Goal: Task Accomplishment & Management: Manage account settings

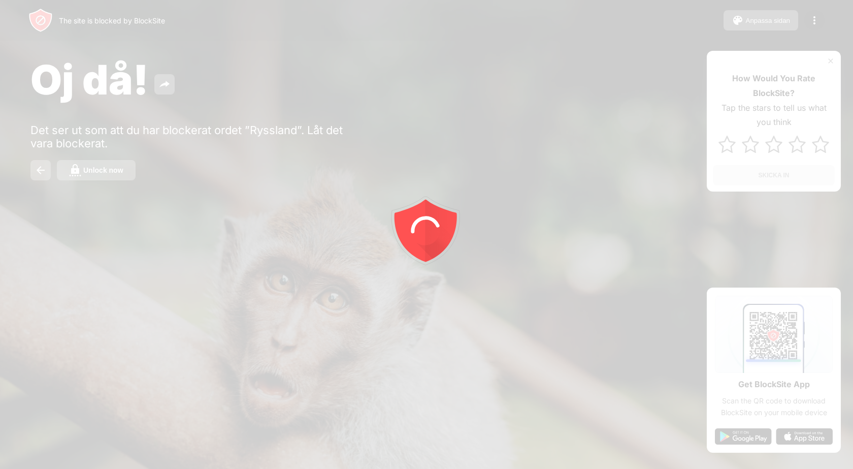
click at [112, 170] on div at bounding box center [426, 234] width 853 height 469
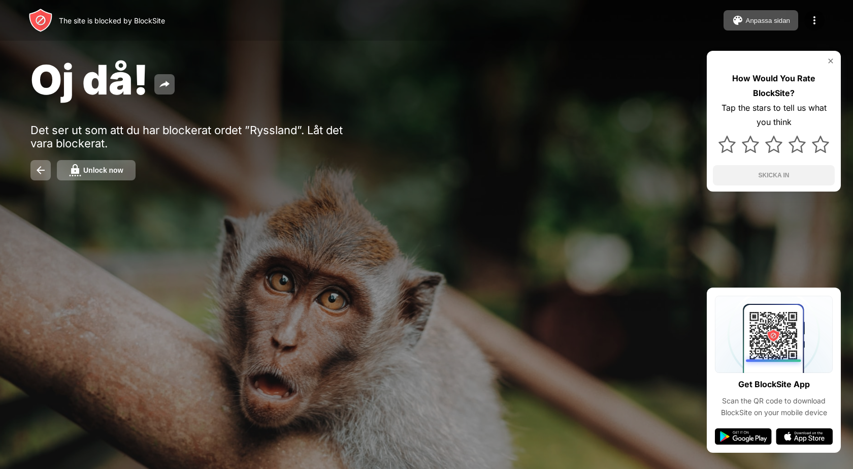
click at [112, 170] on div "Unlock now" at bounding box center [103, 170] width 40 height 8
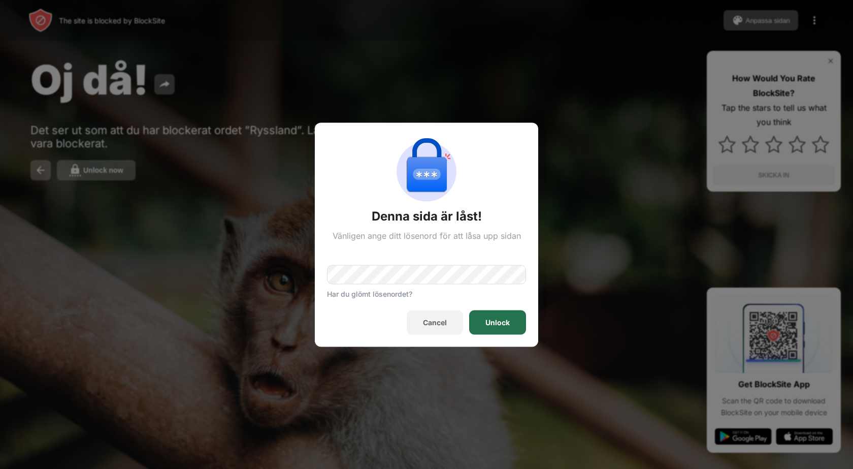
click at [478, 317] on div "Unlock" at bounding box center [497, 322] width 57 height 24
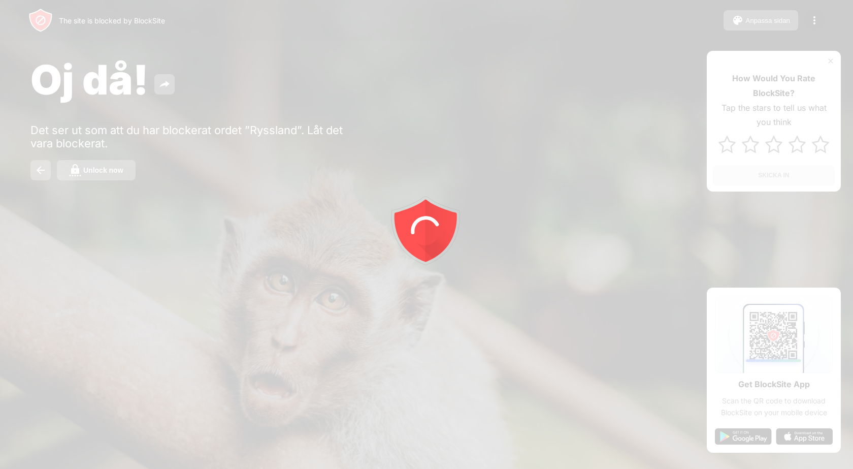
click at [108, 174] on button "Unlock now" at bounding box center [96, 170] width 79 height 20
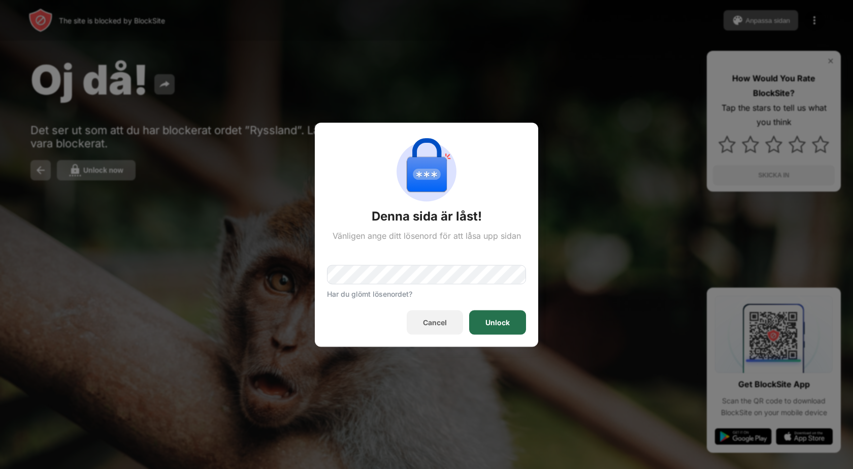
click at [499, 329] on div "Unlock" at bounding box center [497, 322] width 57 height 24
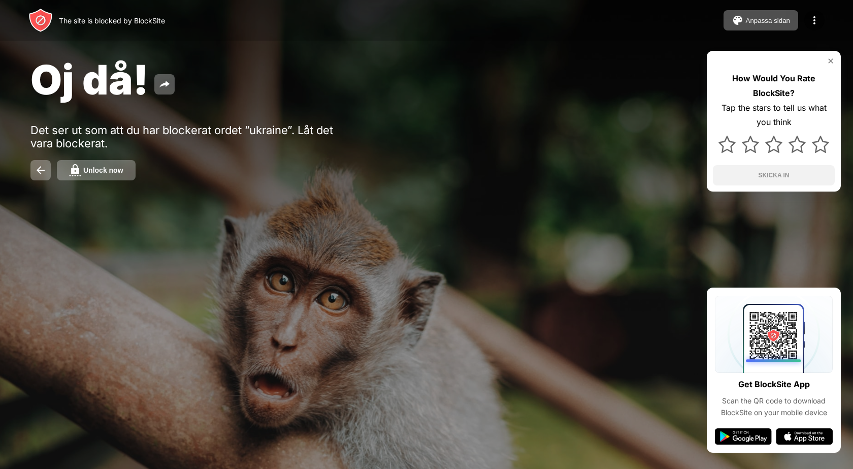
click at [116, 167] on div "Unlock now" at bounding box center [103, 170] width 40 height 8
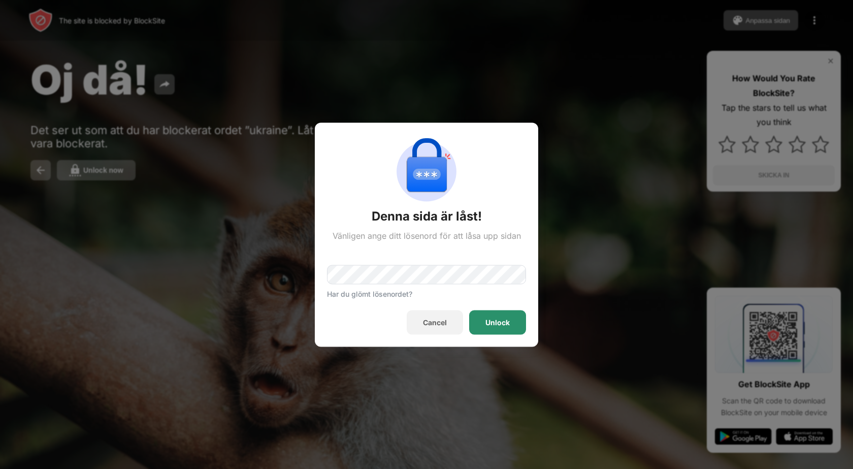
click at [481, 325] on div "Unlock" at bounding box center [497, 322] width 57 height 24
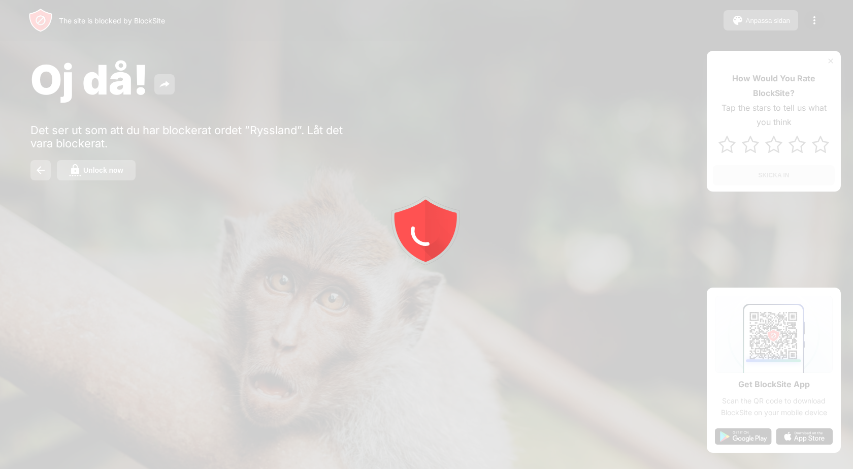
click at [109, 168] on div at bounding box center [426, 234] width 853 height 469
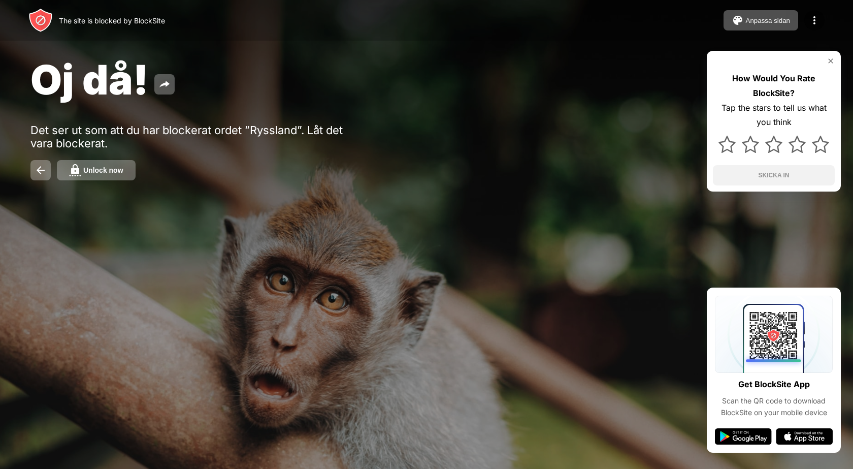
click at [109, 168] on div "Unlock now" at bounding box center [103, 170] width 40 height 8
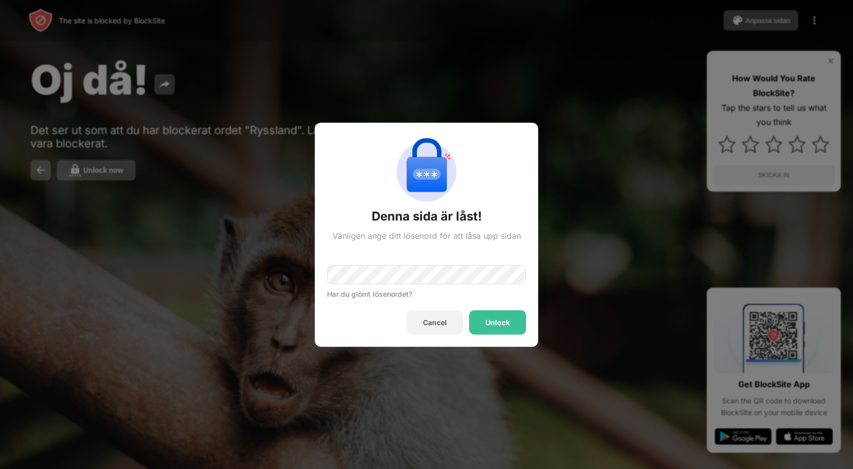
click at [436, 295] on div "Har du glömt lösenordet?" at bounding box center [426, 268] width 199 height 57
click at [479, 322] on div "Unlock" at bounding box center [497, 322] width 57 height 24
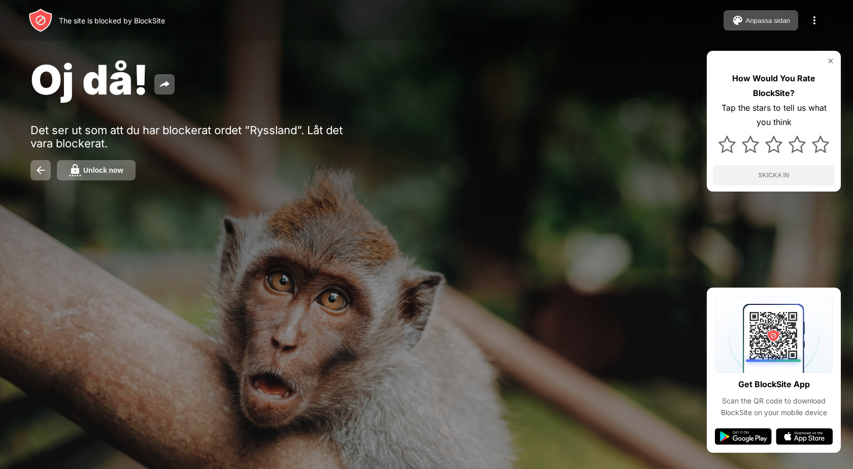
click at [92, 169] on div "Unlock now" at bounding box center [103, 170] width 40 height 8
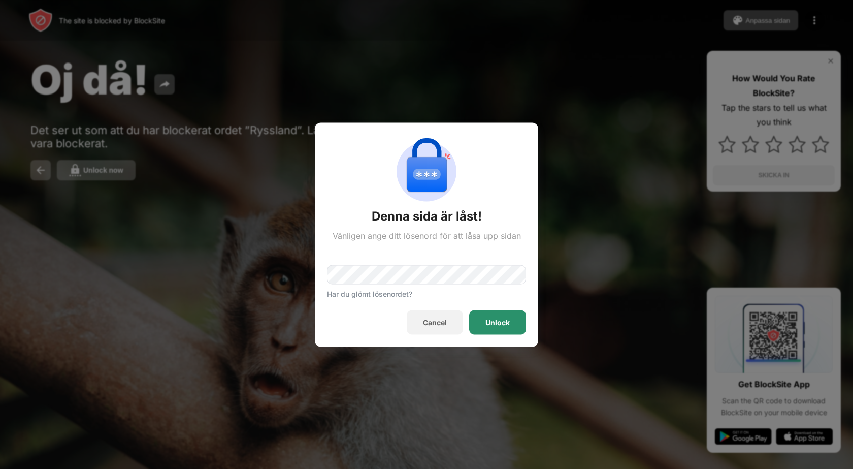
click at [487, 319] on div "Unlock" at bounding box center [498, 322] width 24 height 8
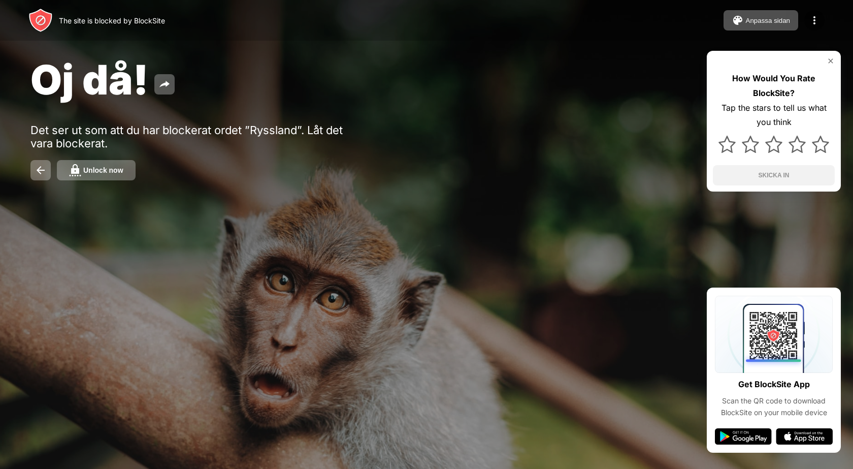
click at [122, 169] on div "Unlock now" at bounding box center [103, 170] width 40 height 8
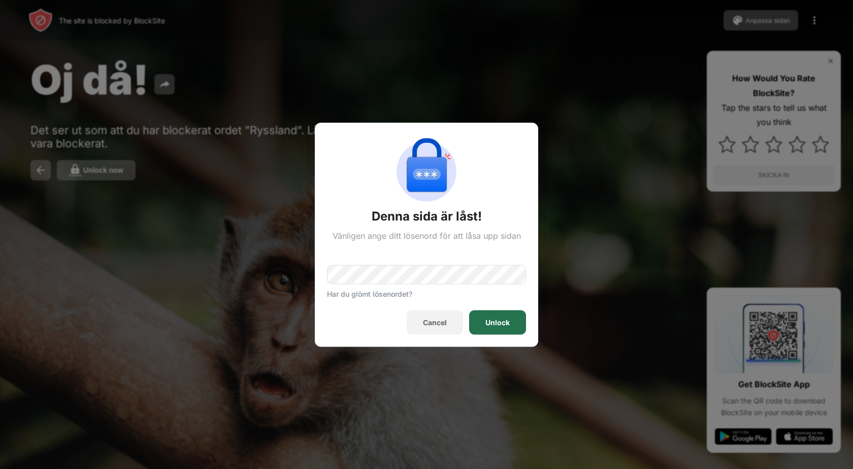
click at [498, 321] on div "Unlock" at bounding box center [498, 322] width 24 height 8
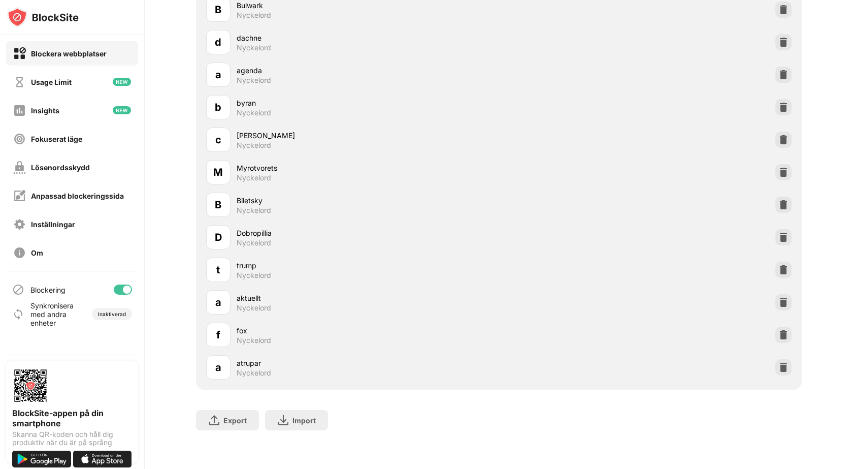
scroll to position [1952, 0]
click at [779, 362] on img at bounding box center [784, 367] width 10 height 10
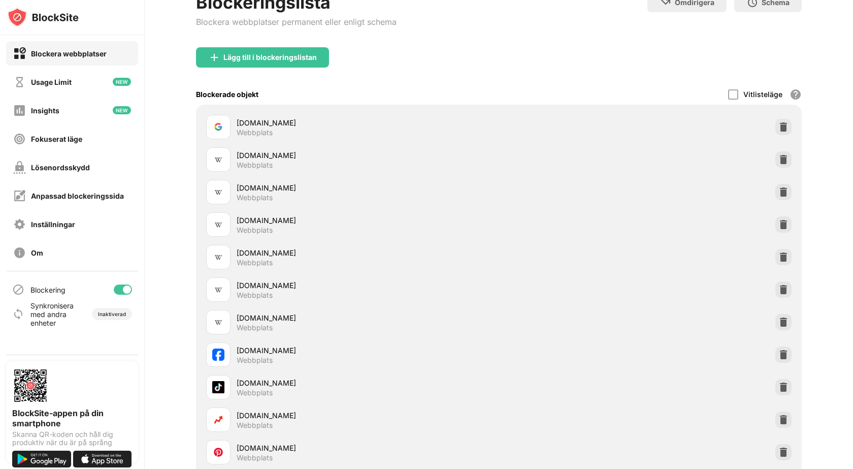
scroll to position [0, 0]
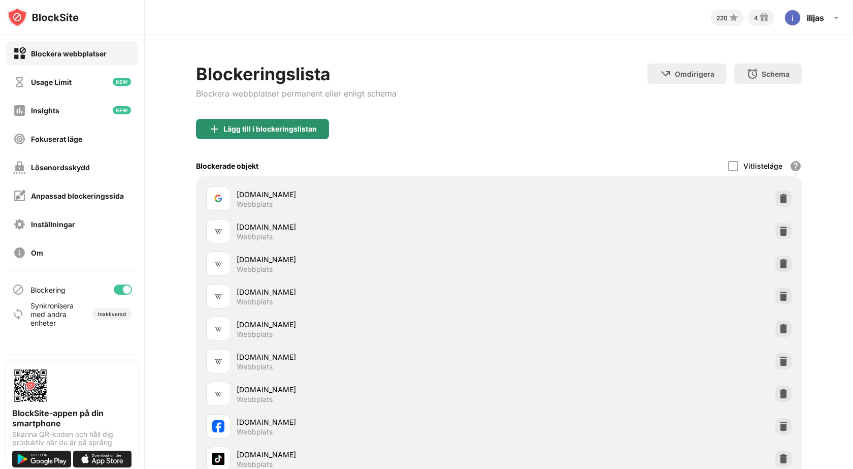
click at [297, 136] on div "Lägg till i blockeringslistan" at bounding box center [262, 129] width 133 height 20
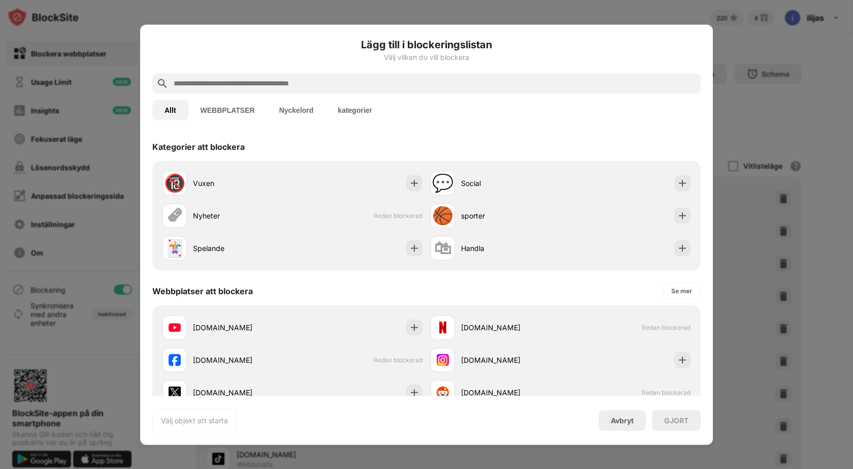
click at [301, 110] on button "Nyckelord" at bounding box center [296, 110] width 59 height 20
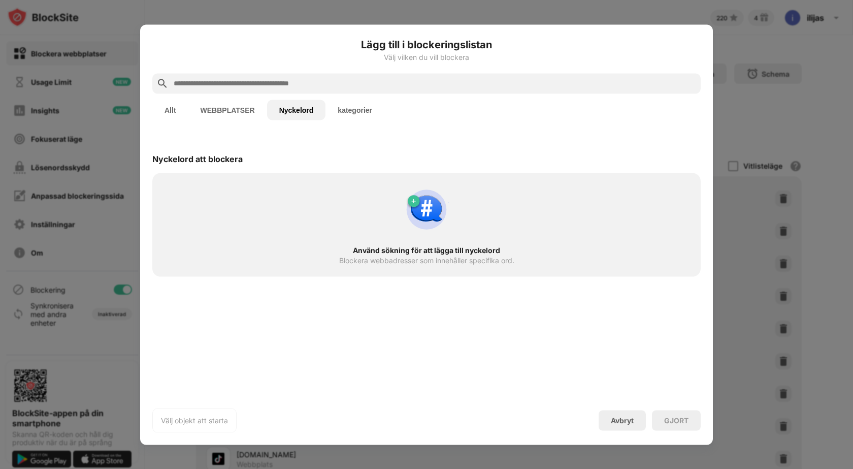
click at [279, 84] on input "text" at bounding box center [435, 83] width 524 height 12
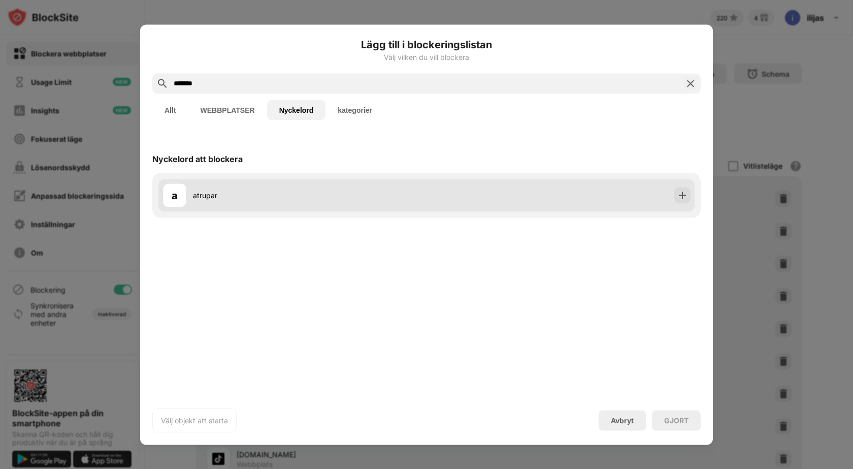
type input "*******"
click at [248, 195] on div "atrupar" at bounding box center [310, 195] width 234 height 11
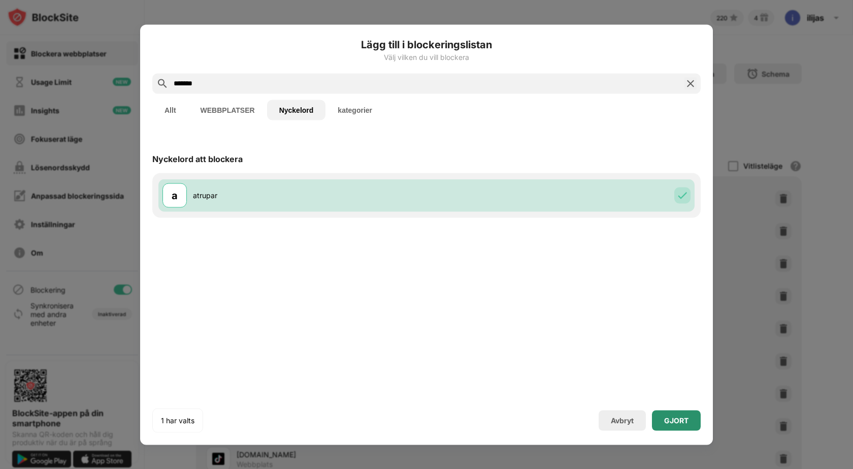
click at [680, 421] on div "GJORT" at bounding box center [676, 420] width 24 height 8
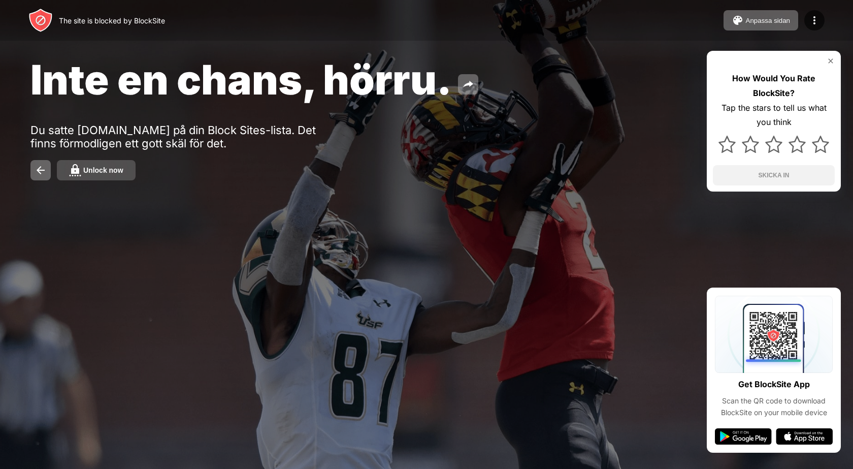
click at [111, 174] on button "Unlock now" at bounding box center [96, 170] width 79 height 20
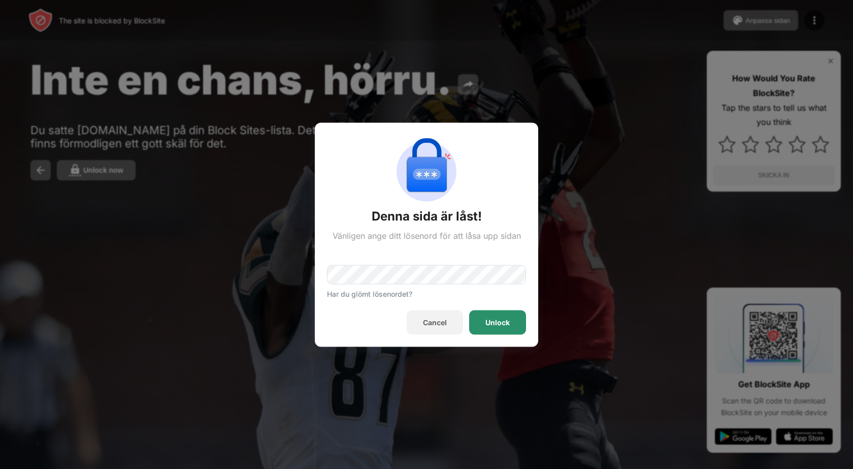
click at [495, 324] on div "Unlock" at bounding box center [498, 322] width 24 height 8
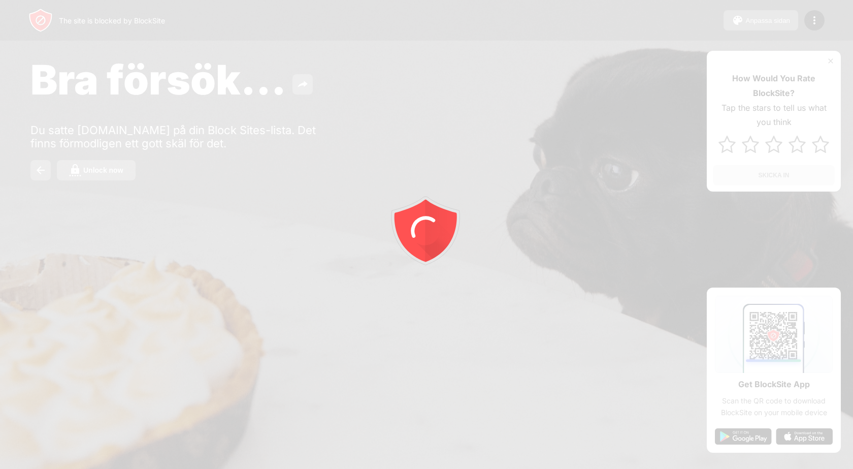
click at [78, 168] on div at bounding box center [426, 234] width 853 height 469
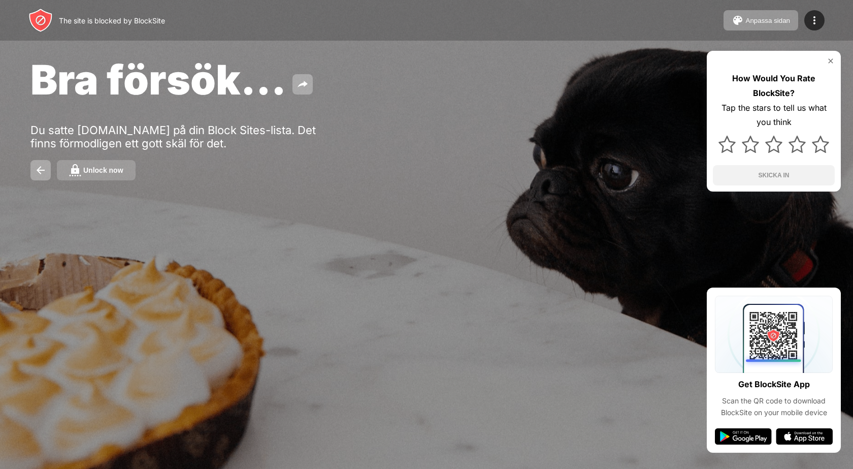
click at [82, 170] on button "Unlock now" at bounding box center [96, 170] width 79 height 20
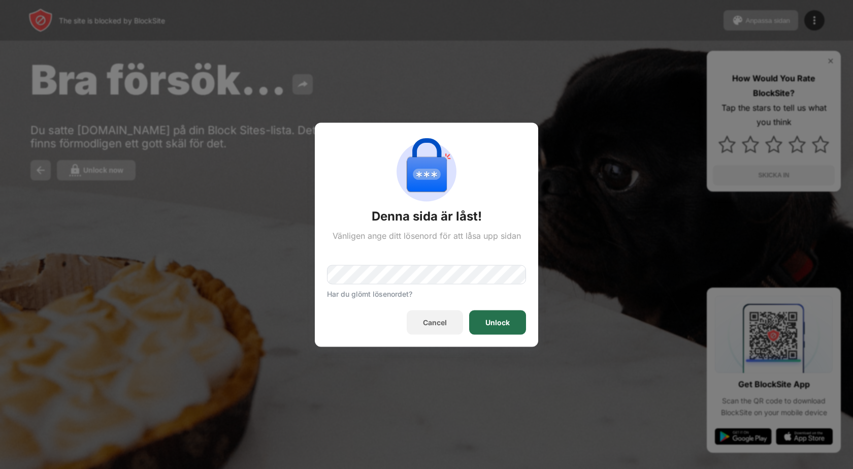
click at [496, 311] on div "Unlock" at bounding box center [497, 322] width 57 height 24
